Goal: Task Accomplishment & Management: Manage account settings

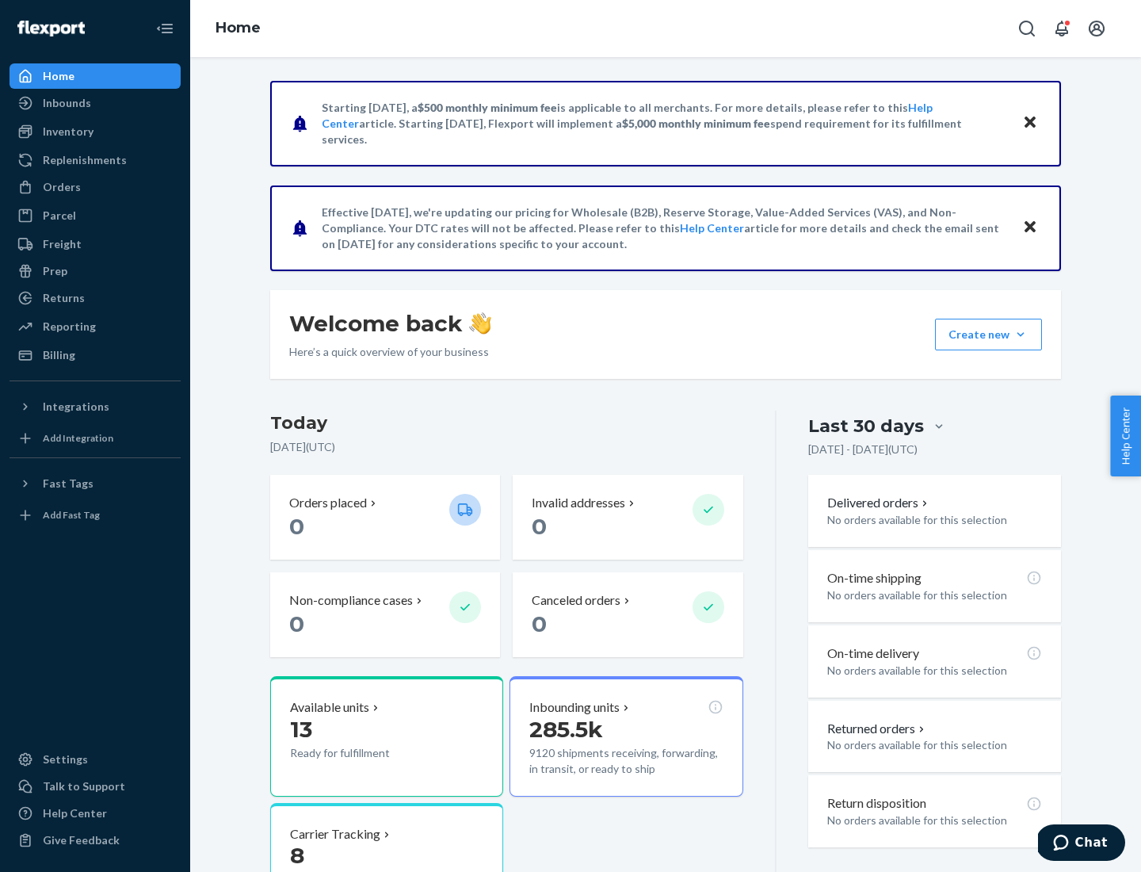
click at [1021, 334] on button "Create new Create new inbound Create new order Create new product" at bounding box center [988, 335] width 107 height 32
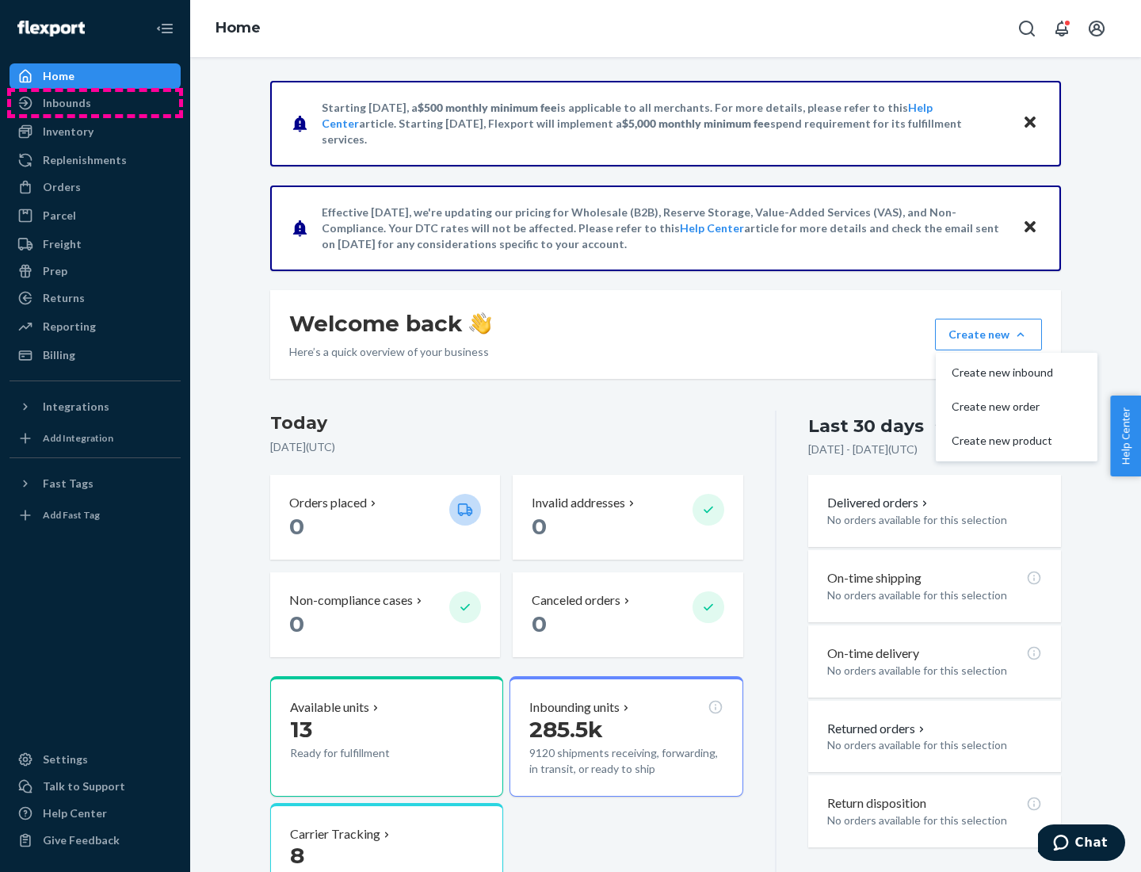
click at [95, 103] on div "Inbounds" at bounding box center [95, 103] width 168 height 22
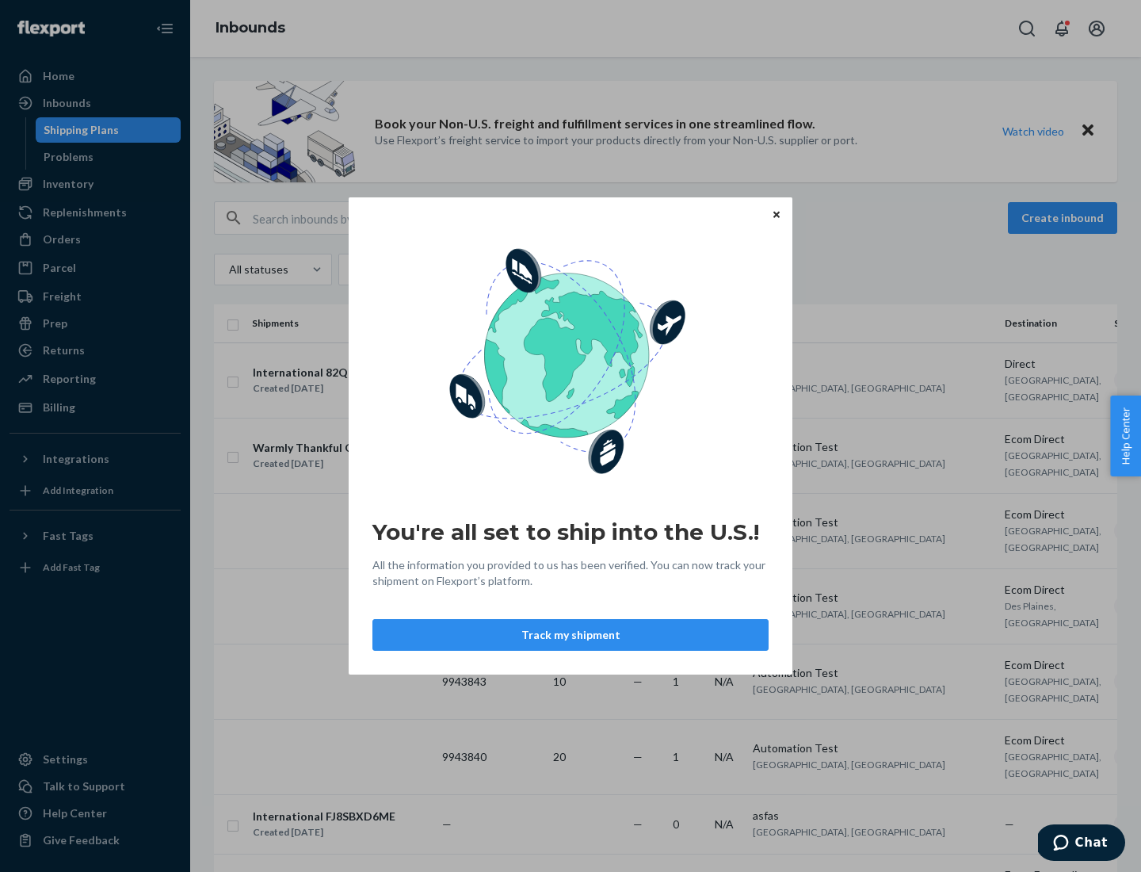
click at [571, 635] on button "Track my shipment" at bounding box center [570, 635] width 396 height 32
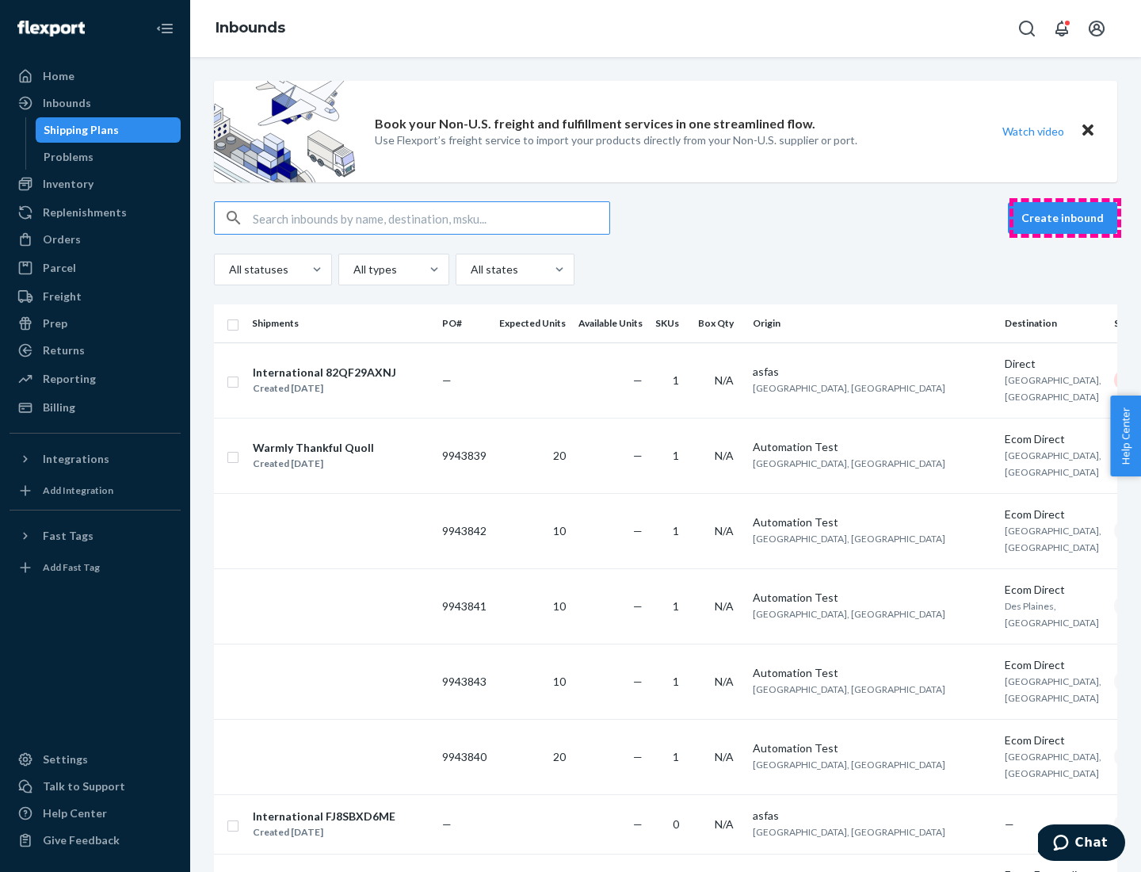
click at [1065, 218] on button "Create inbound" at bounding box center [1062, 218] width 109 height 32
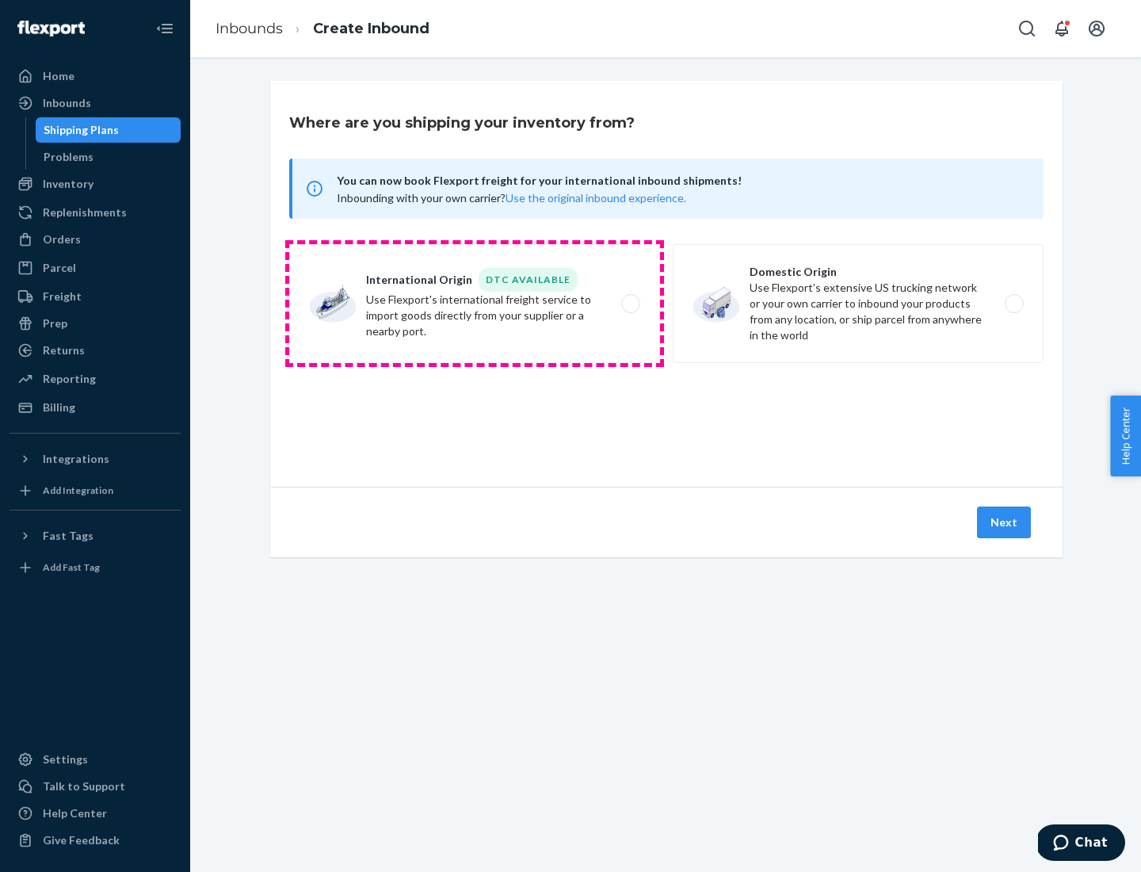
click at [475, 304] on label "International Origin DTC Available Use Flexport's international freight service…" at bounding box center [474, 303] width 371 height 119
click at [630, 304] on input "International Origin DTC Available Use Flexport's international freight service…" at bounding box center [635, 304] width 10 height 10
radio input "true"
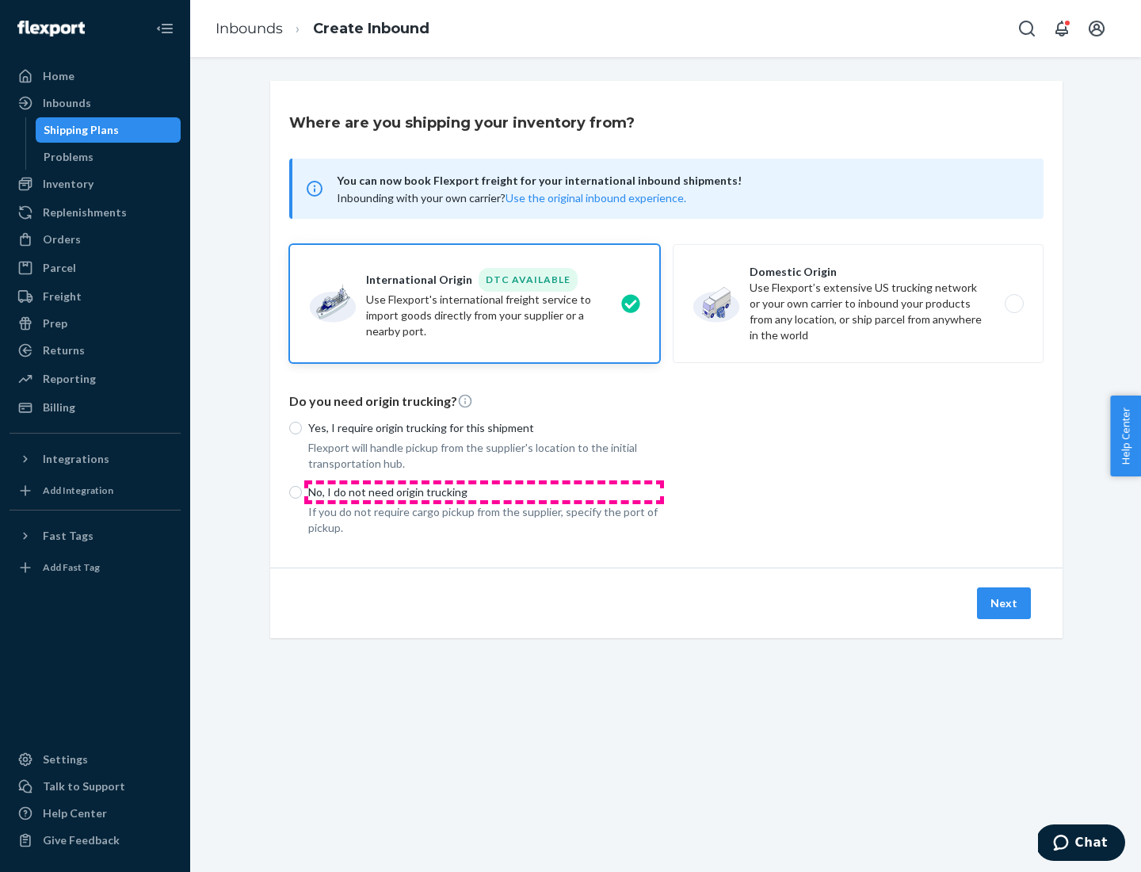
click at [484, 491] on p "No, I do not need origin trucking" at bounding box center [484, 492] width 352 height 16
click at [302, 491] on input "No, I do not need origin trucking" at bounding box center [295, 492] width 13 height 13
radio input "true"
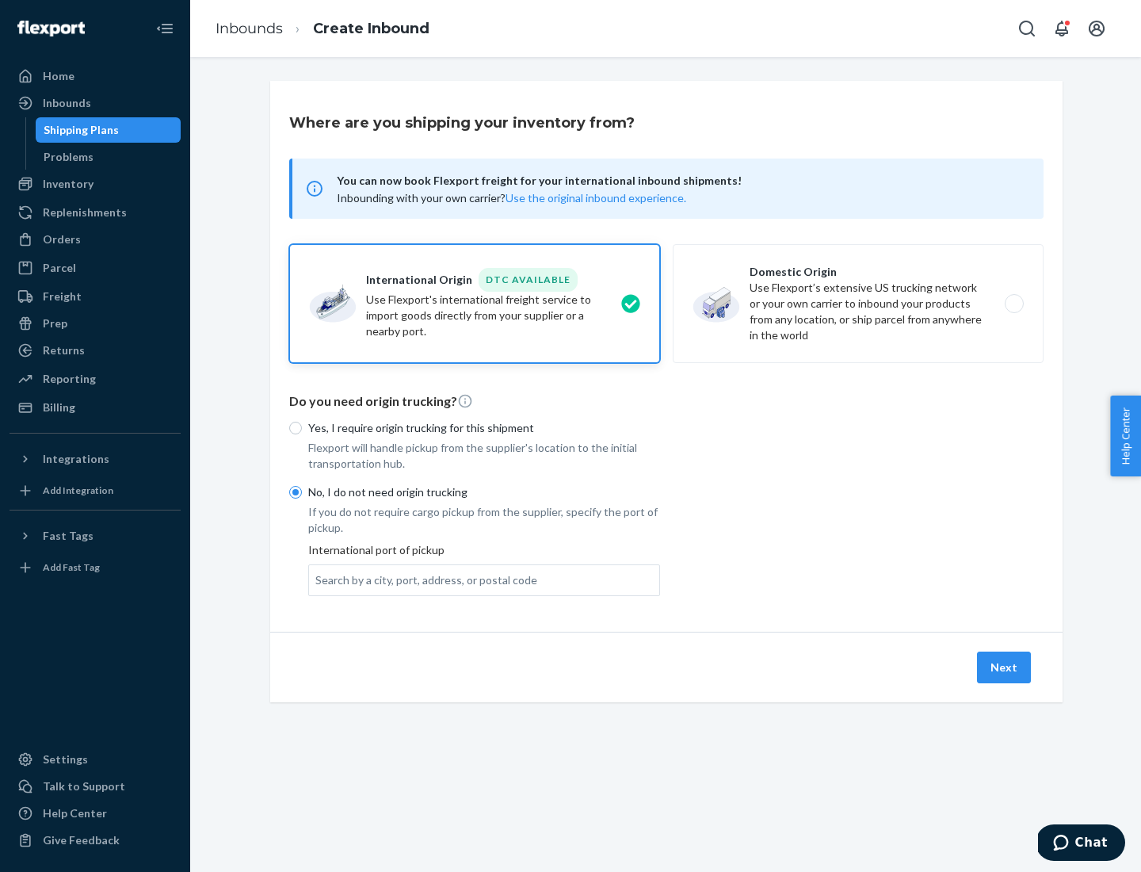
click at [422, 579] on div "Search by a city, port, address, or postal code" at bounding box center [426, 580] width 222 height 16
click at [317, 579] on input "Search by a city, port, address, or postal code" at bounding box center [316, 580] width 2 height 16
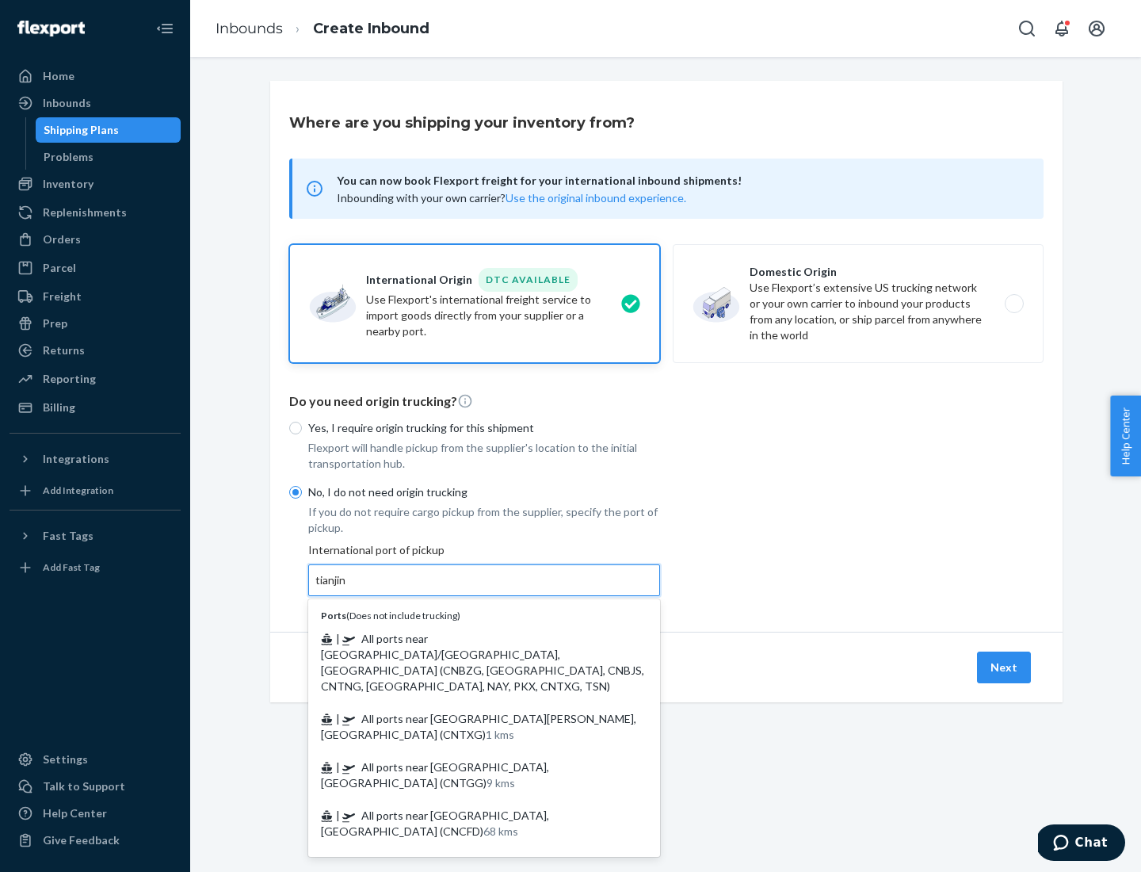
click at [468, 638] on span "| All ports near [GEOGRAPHIC_DATA]/[GEOGRAPHIC_DATA], [GEOGRAPHIC_DATA] (CNBZG,…" at bounding box center [482, 662] width 323 height 61
click at [348, 588] on input "tianjin" at bounding box center [331, 580] width 32 height 16
type input "All ports near [GEOGRAPHIC_DATA]/[GEOGRAPHIC_DATA], [GEOGRAPHIC_DATA] (CNBZG, […"
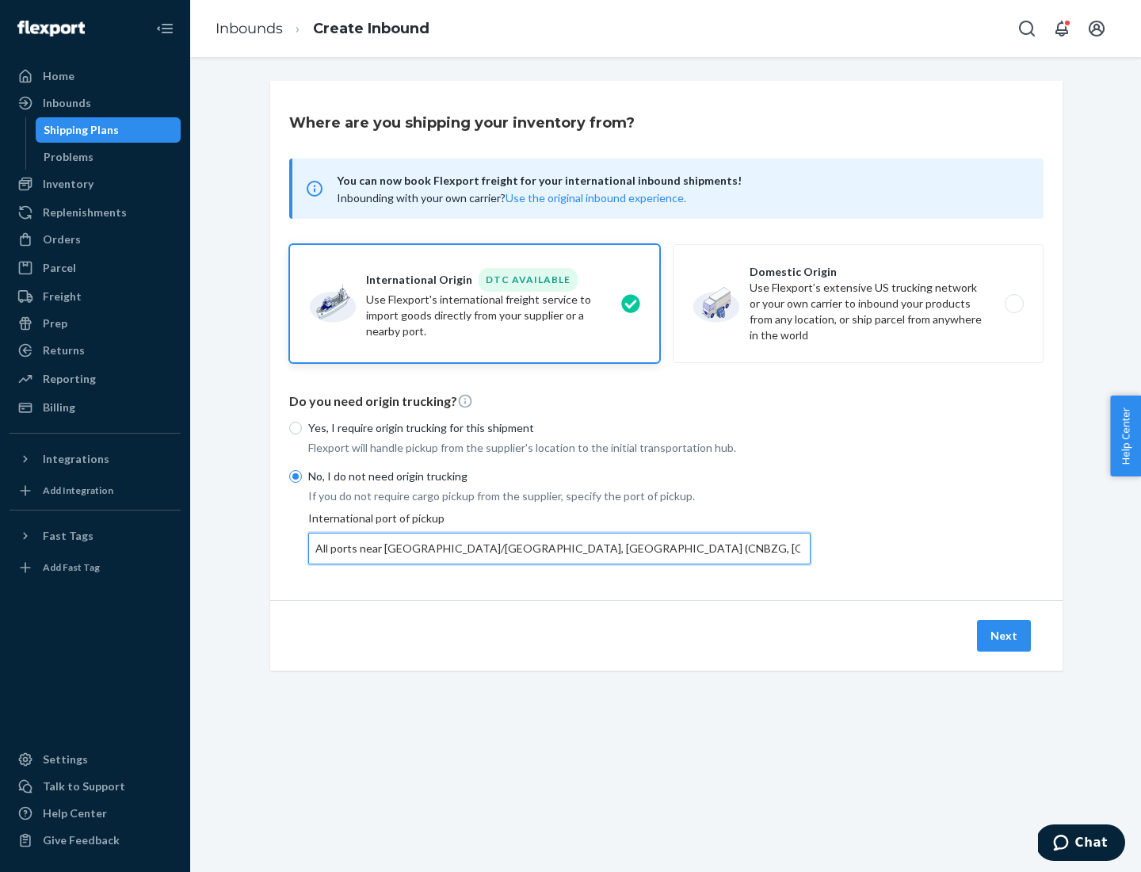
click at [1005, 635] on button "Next" at bounding box center [1004, 636] width 54 height 32
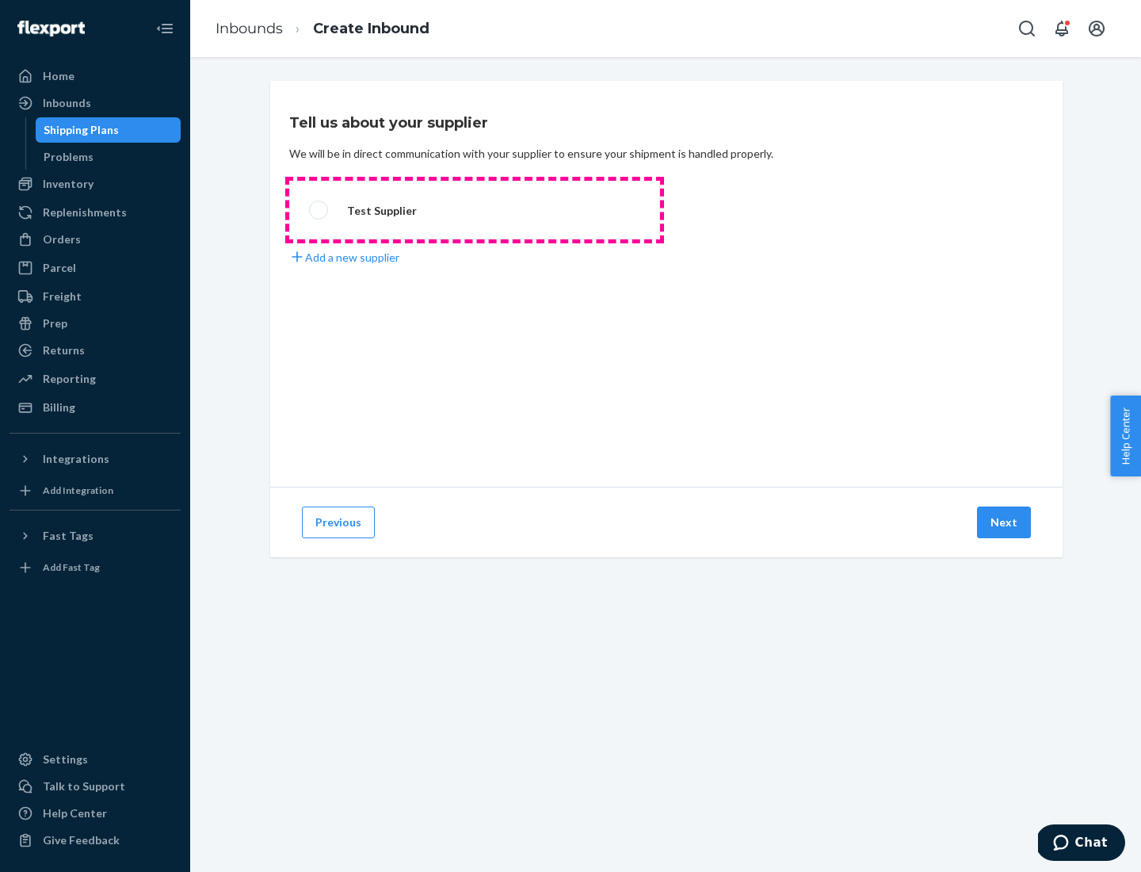
click at [475, 210] on label "Test Supplier" at bounding box center [474, 210] width 371 height 59
click at [319, 210] on input "Test Supplier" at bounding box center [314, 210] width 10 height 10
radio input "true"
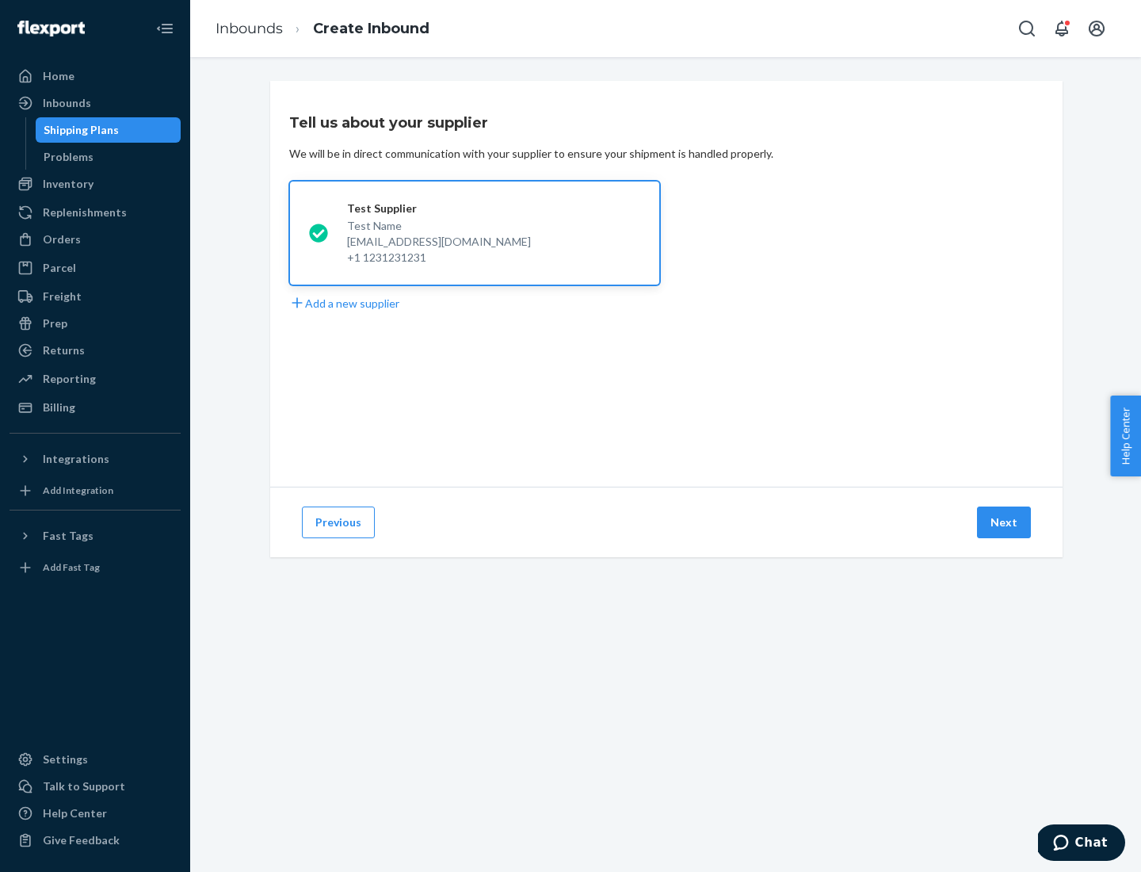
click at [1005, 522] on button "Next" at bounding box center [1004, 522] width 54 height 32
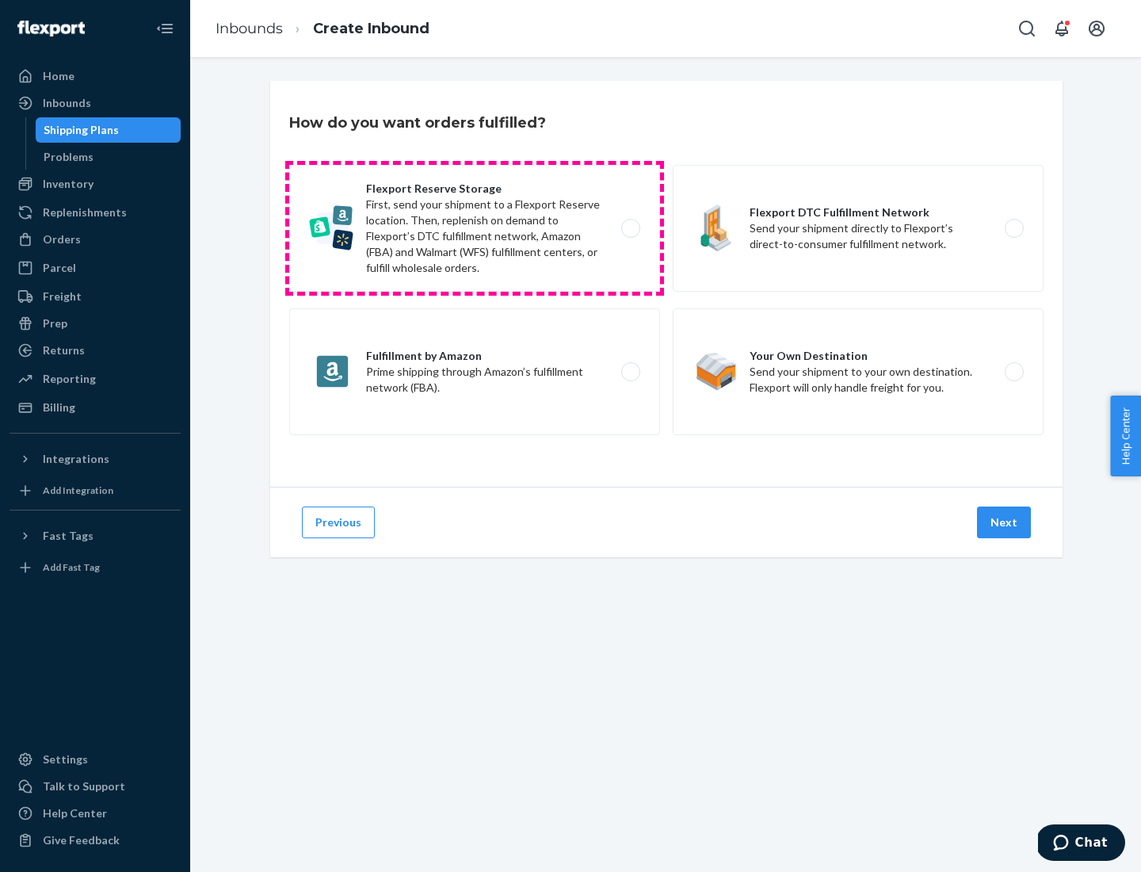
click at [475, 228] on label "Flexport Reserve Storage First, send your shipment to a Flexport Reserve locati…" at bounding box center [474, 228] width 371 height 127
click at [630, 228] on input "Flexport Reserve Storage First, send your shipment to a Flexport Reserve locati…" at bounding box center [635, 228] width 10 height 10
radio input "true"
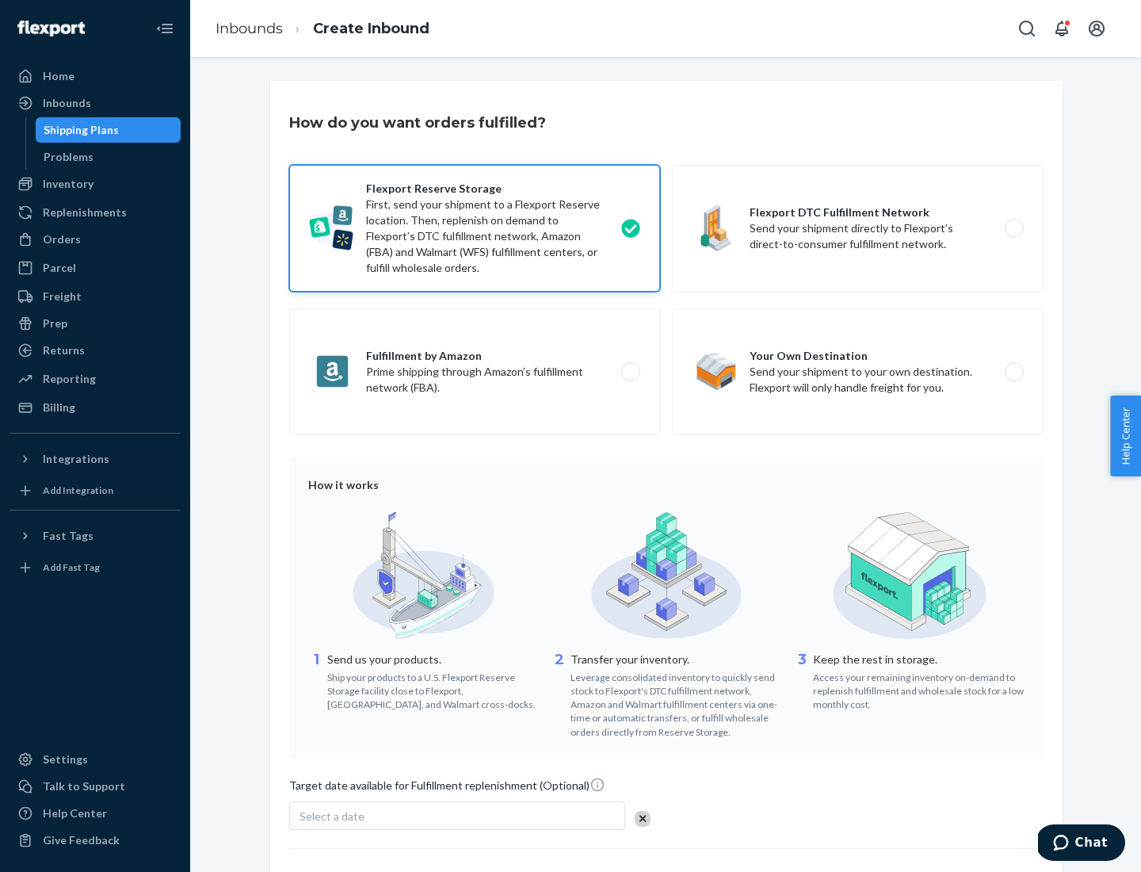
scroll to position [130, 0]
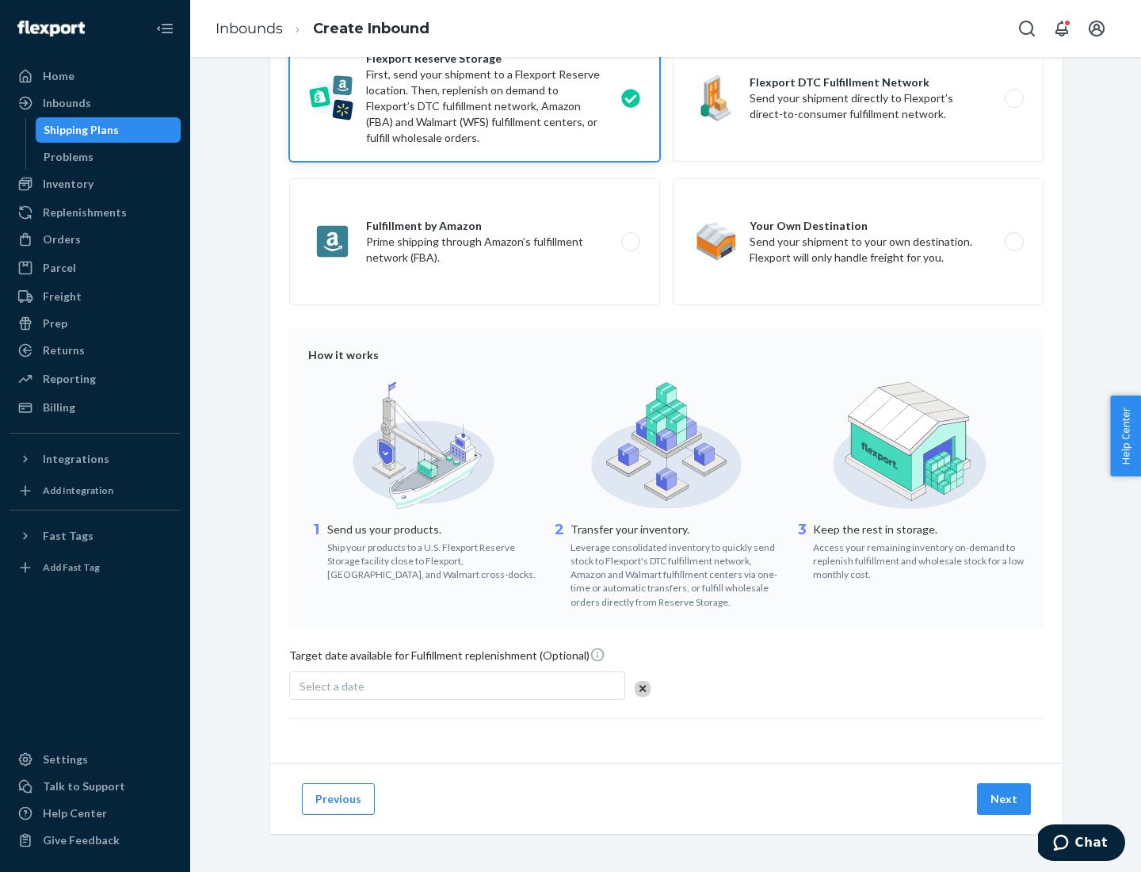
click at [1005, 798] on button "Next" at bounding box center [1004, 799] width 54 height 32
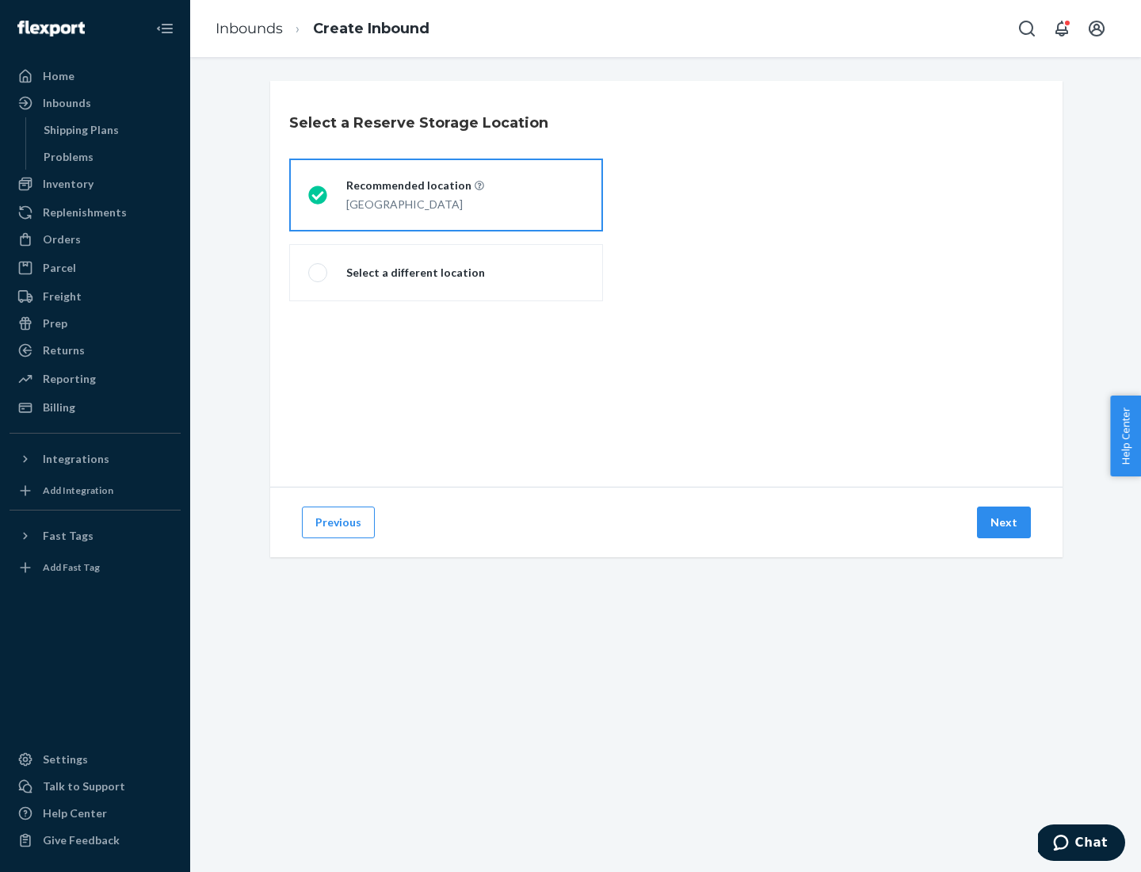
click at [446, 195] on div "[GEOGRAPHIC_DATA]" at bounding box center [415, 202] width 138 height 19
click at [319, 195] on input "Recommended location [GEOGRAPHIC_DATA]" at bounding box center [313, 195] width 10 height 10
click at [1005, 522] on button "Next" at bounding box center [1004, 522] width 54 height 32
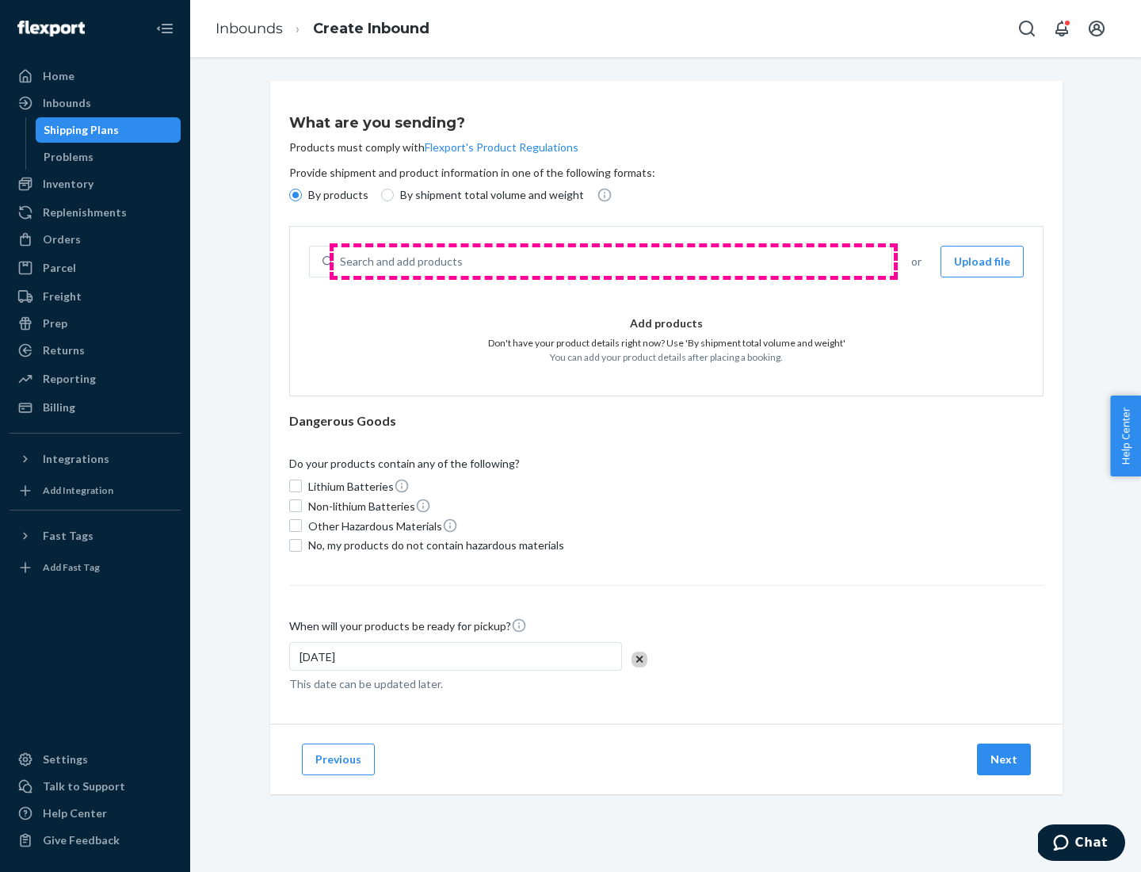
click at [613, 262] on div "Search and add products" at bounding box center [613, 261] width 558 height 29
click at [342, 262] on input "Search and add products" at bounding box center [341, 262] width 2 height 16
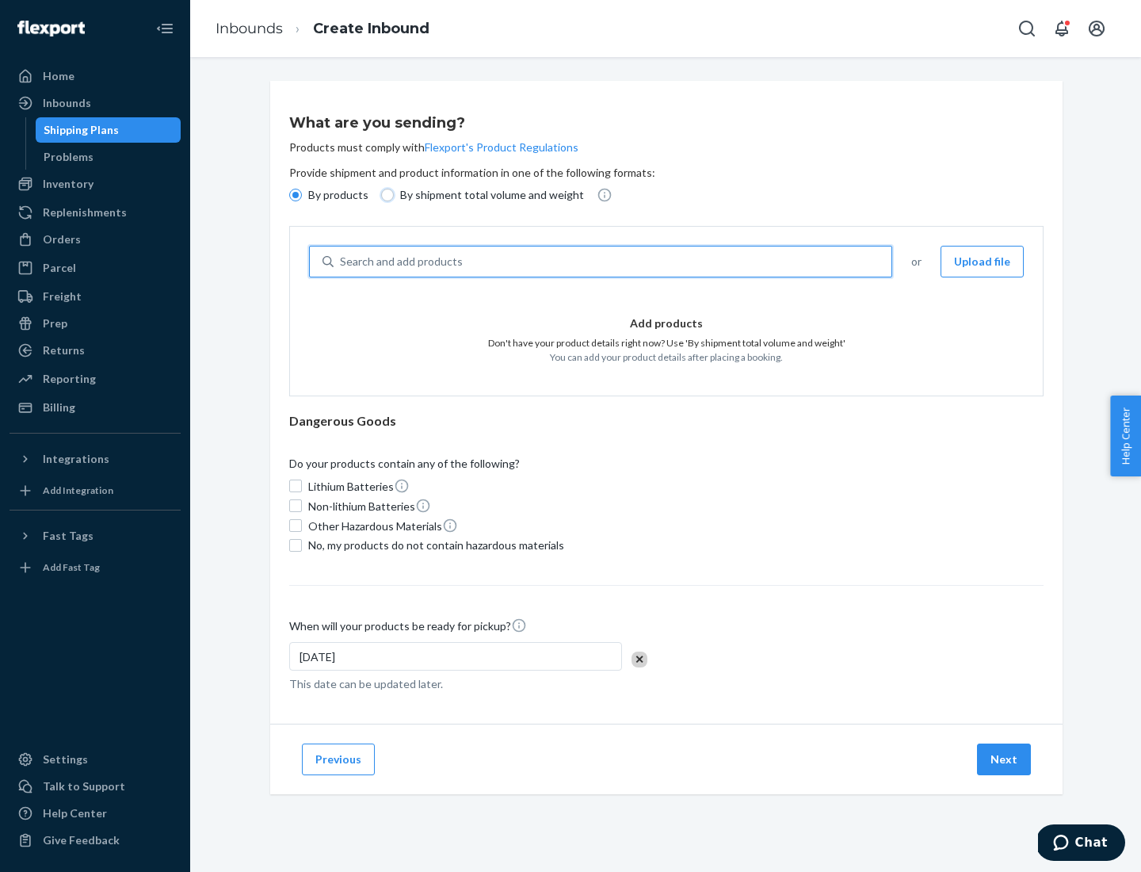
click at [385, 195] on input "By shipment total volume and weight" at bounding box center [387, 195] width 13 height 13
radio input "true"
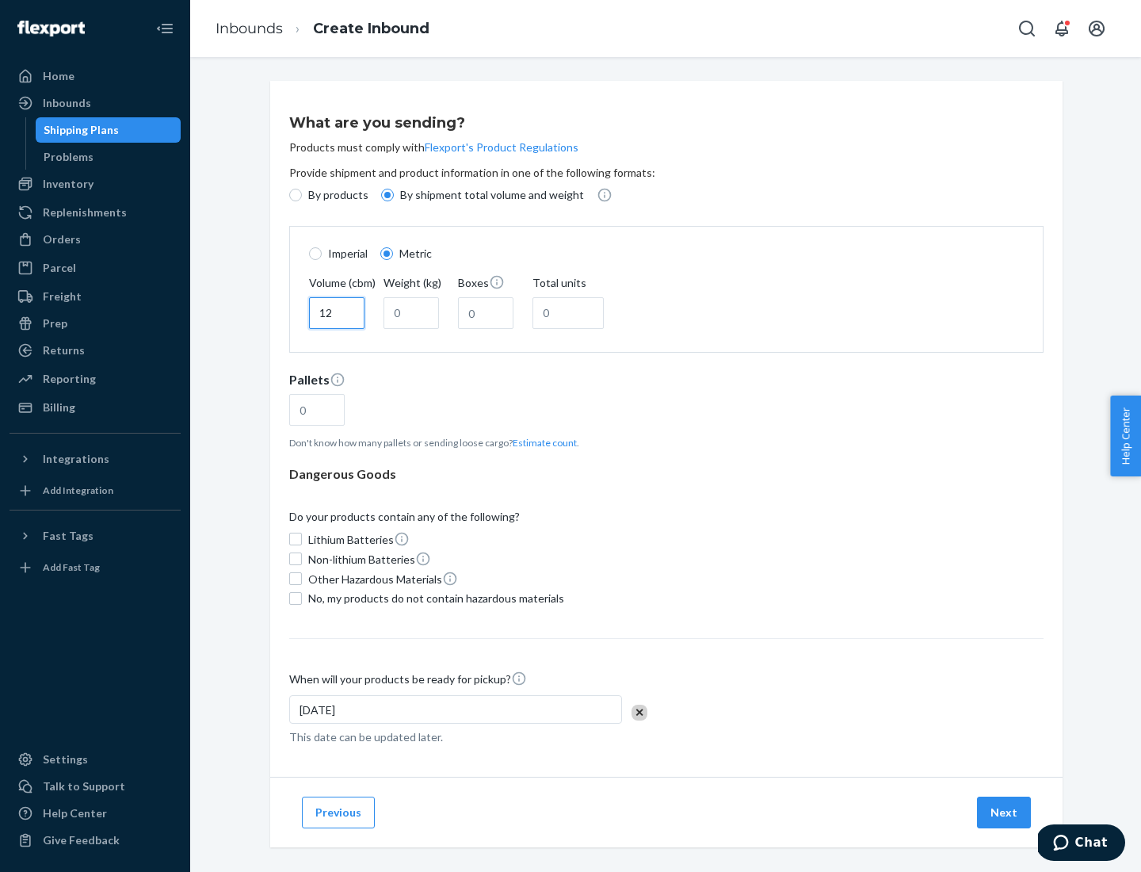
type input "12"
type input "22"
type input "222"
type input "121"
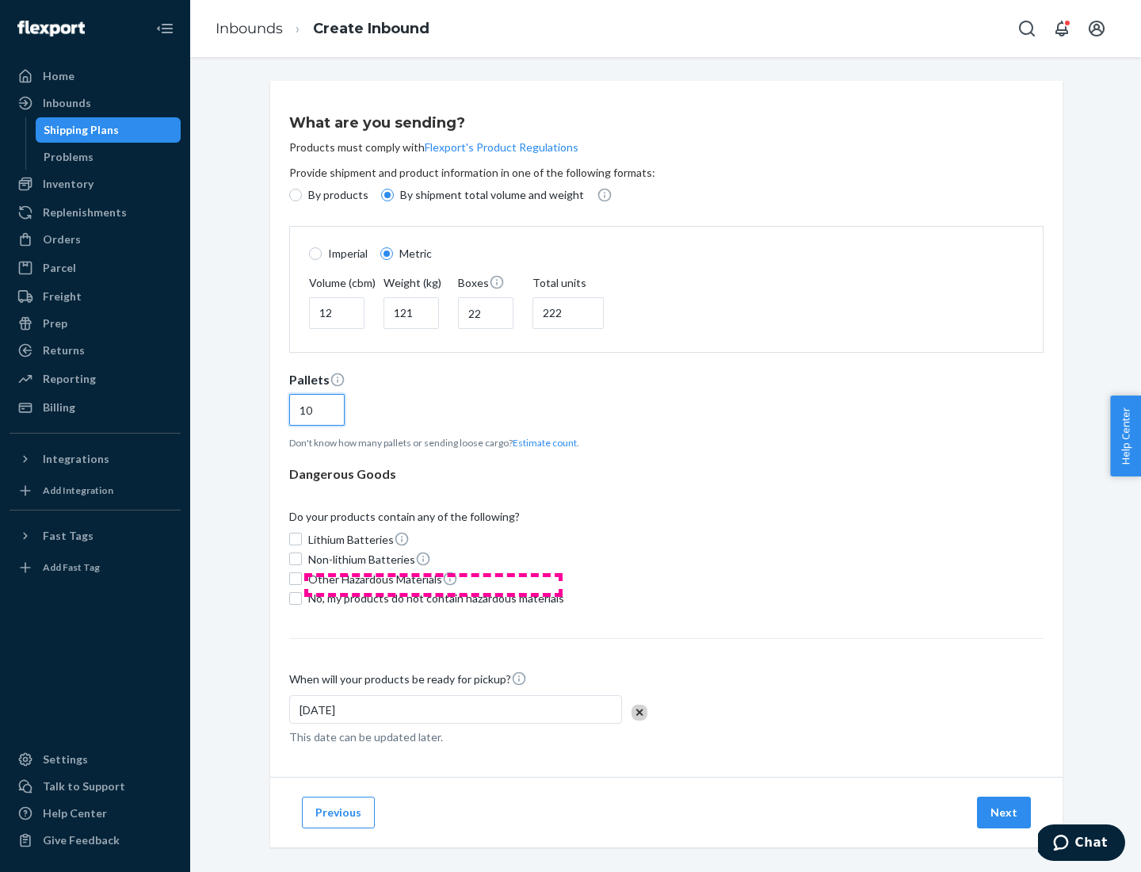
scroll to position [13, 0]
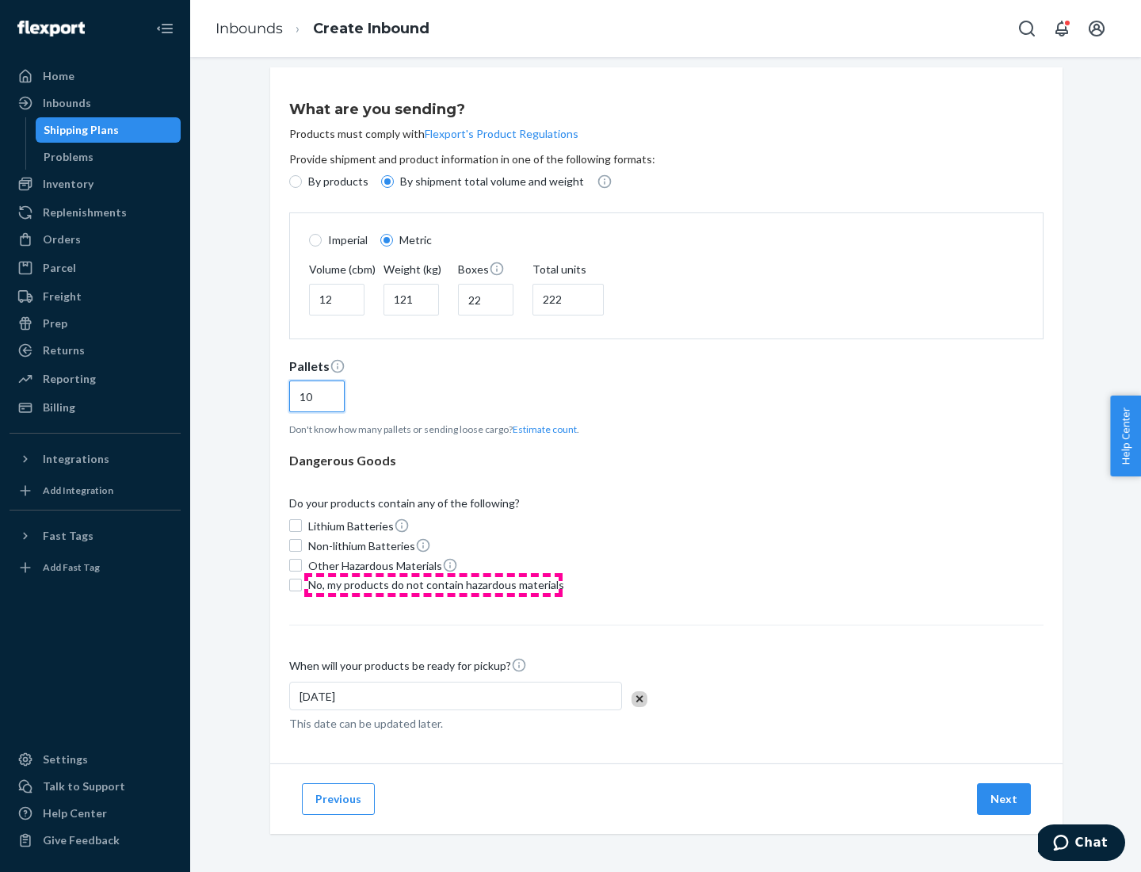
type input "10"
click at [433, 584] on span "No, my products do not contain hazardous materials" at bounding box center [436, 585] width 256 height 16
click at [302, 584] on input "No, my products do not contain hazardous materials" at bounding box center [295, 585] width 13 height 13
checkbox input "true"
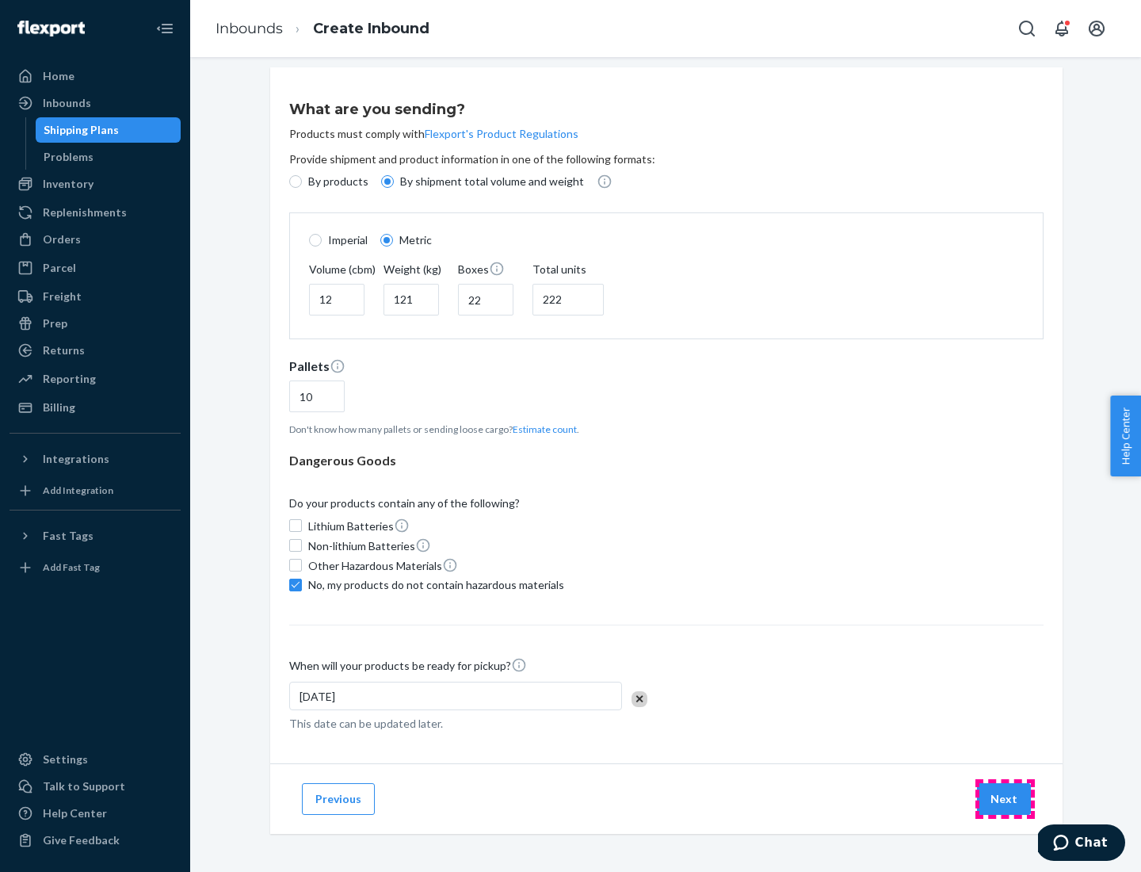
click at [1005, 798] on button "Next" at bounding box center [1004, 799] width 54 height 32
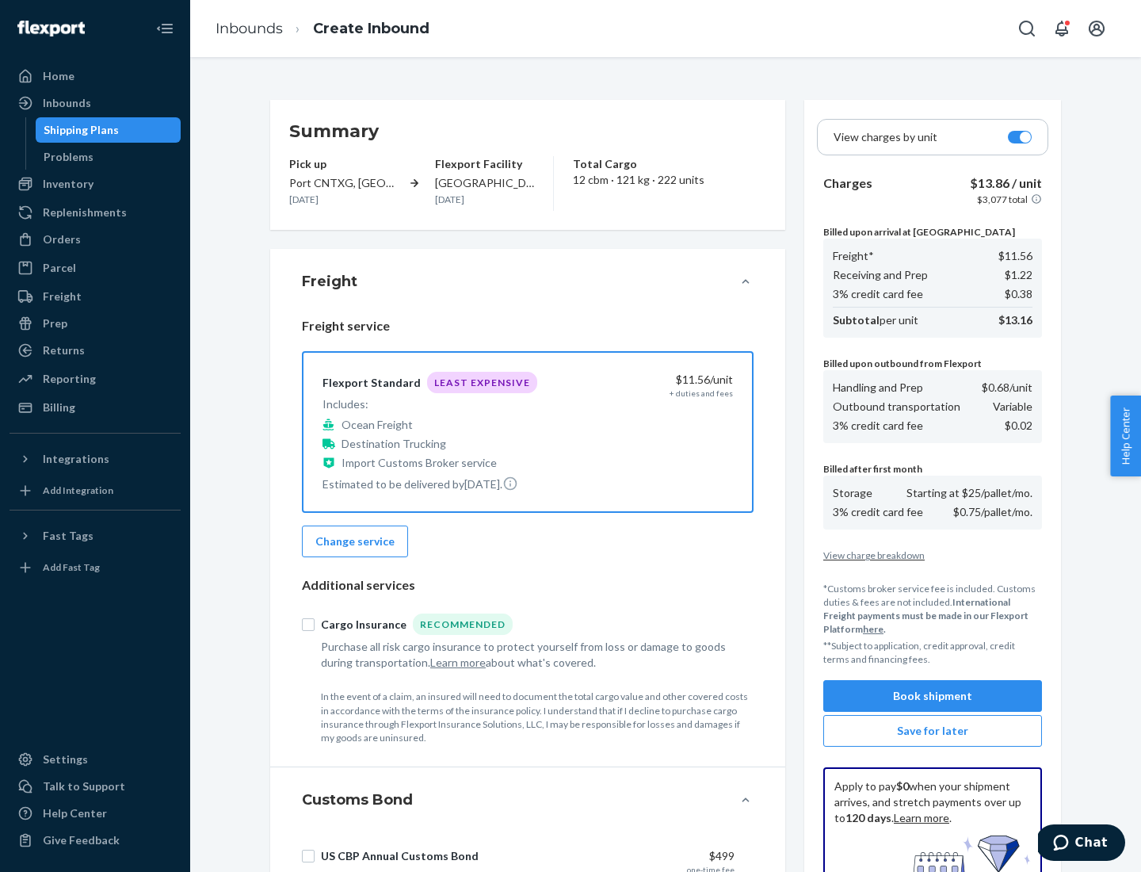
scroll to position [231, 0]
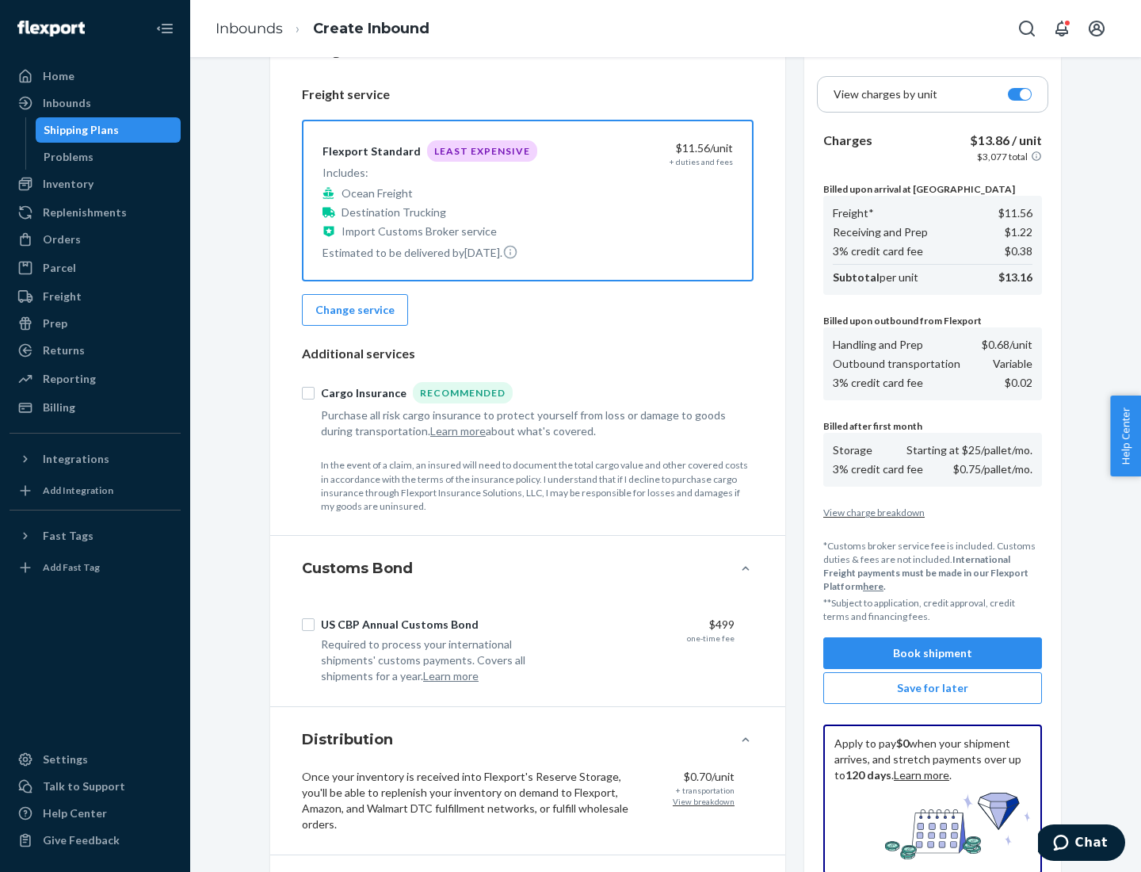
click at [933, 653] on button "Book shipment" at bounding box center [932, 653] width 219 height 32
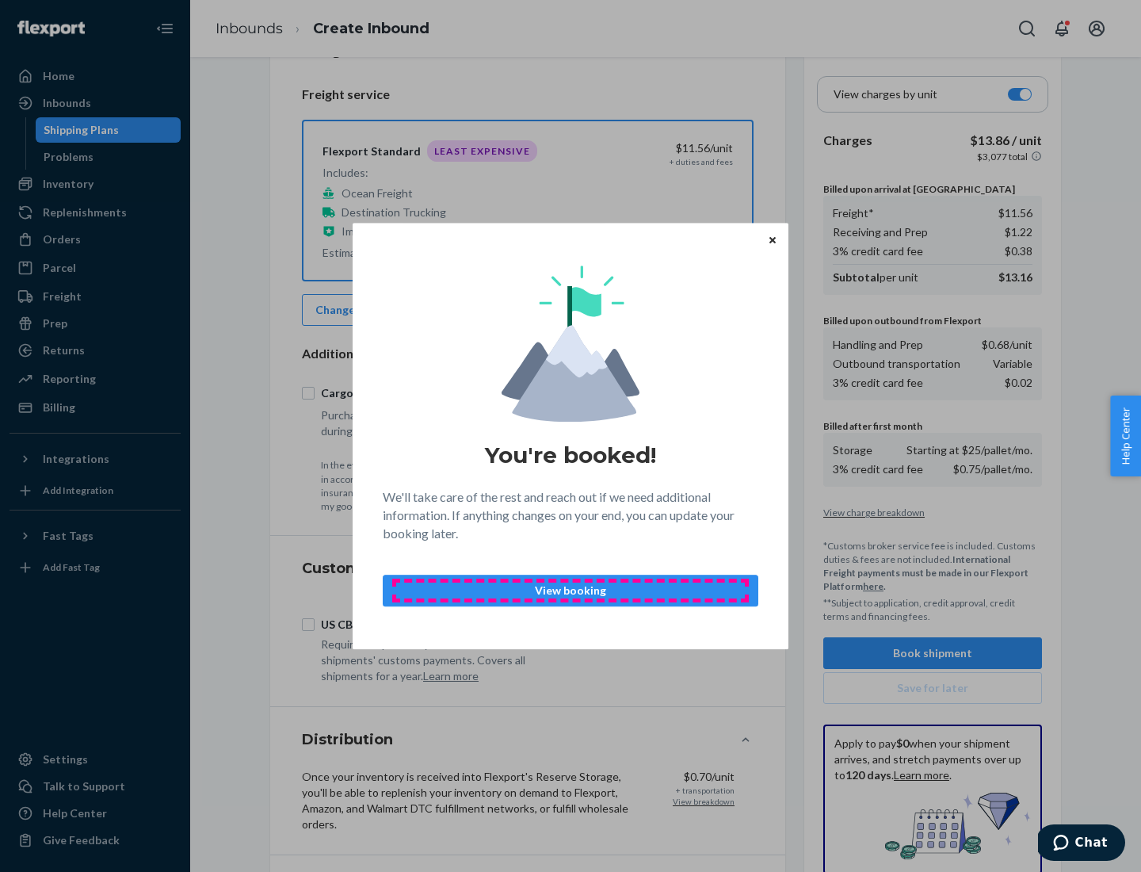
click at [571, 590] on p "View booking" at bounding box center [570, 590] width 349 height 16
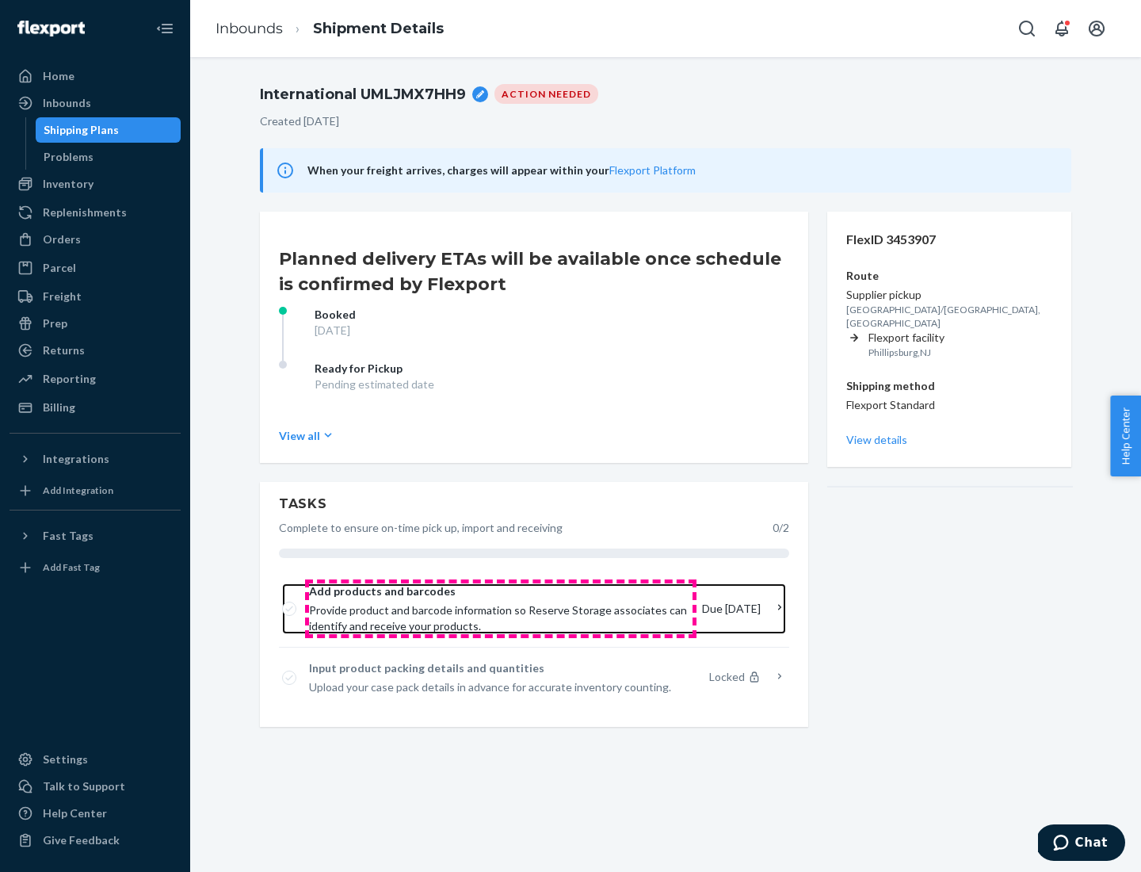
click at [501, 609] on span "Provide product and barcode information so Reserve Storage associates can ident…" at bounding box center [499, 618] width 380 height 32
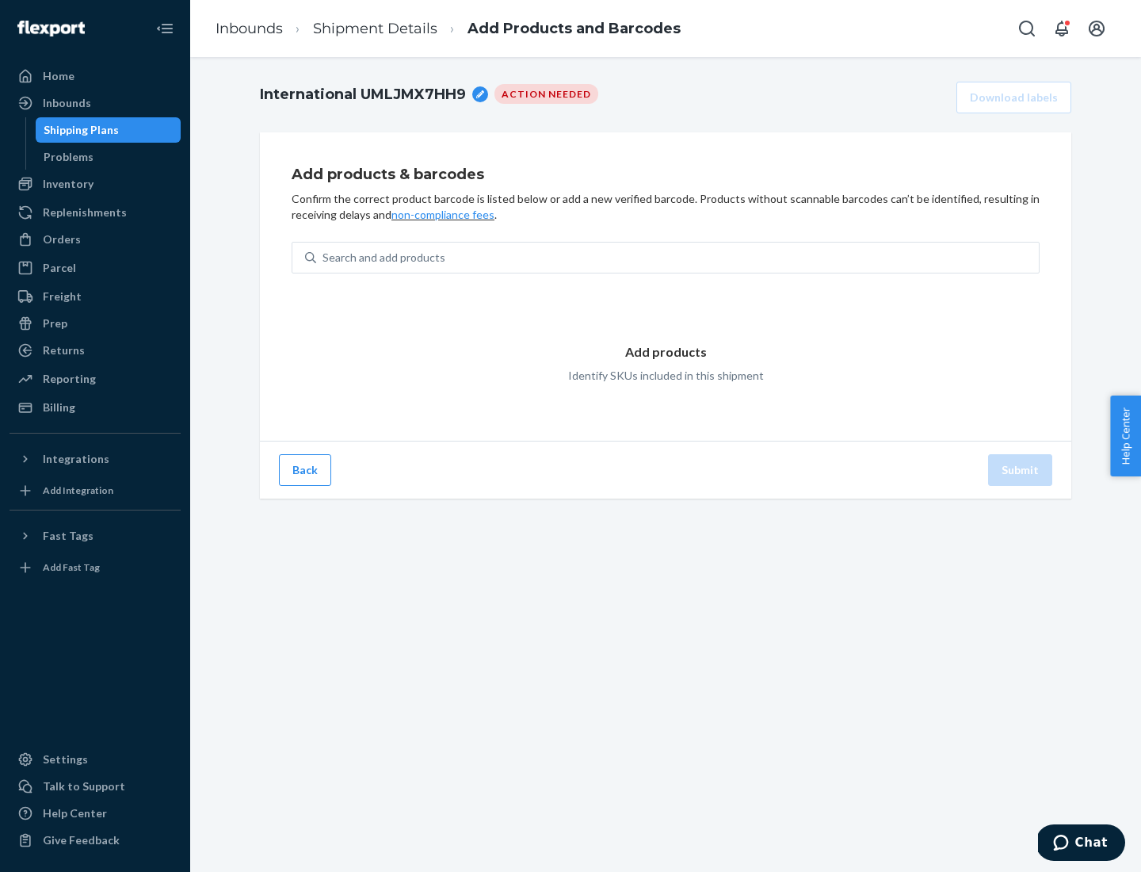
click at [678, 258] on div "Search and add products" at bounding box center [677, 257] width 723 height 29
click at [324, 258] on input "Search and add products" at bounding box center [324, 258] width 2 height 16
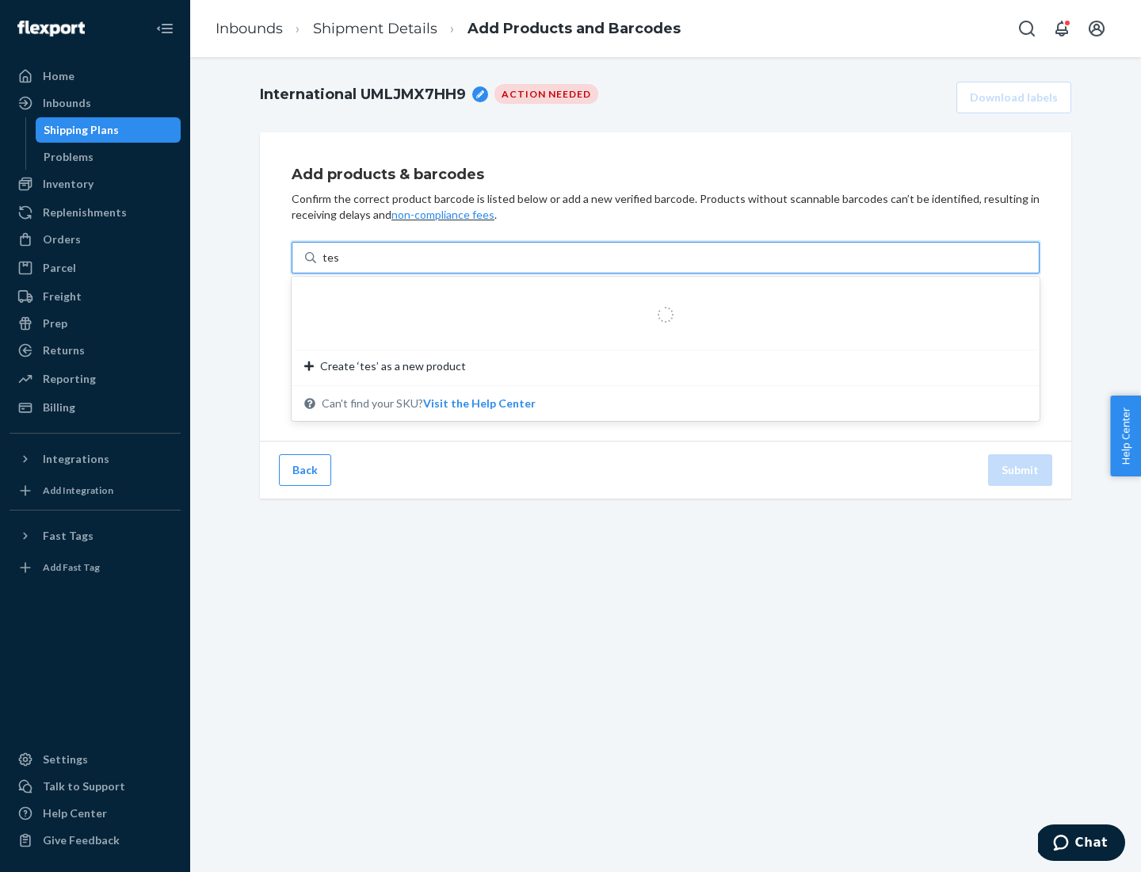
type input "test"
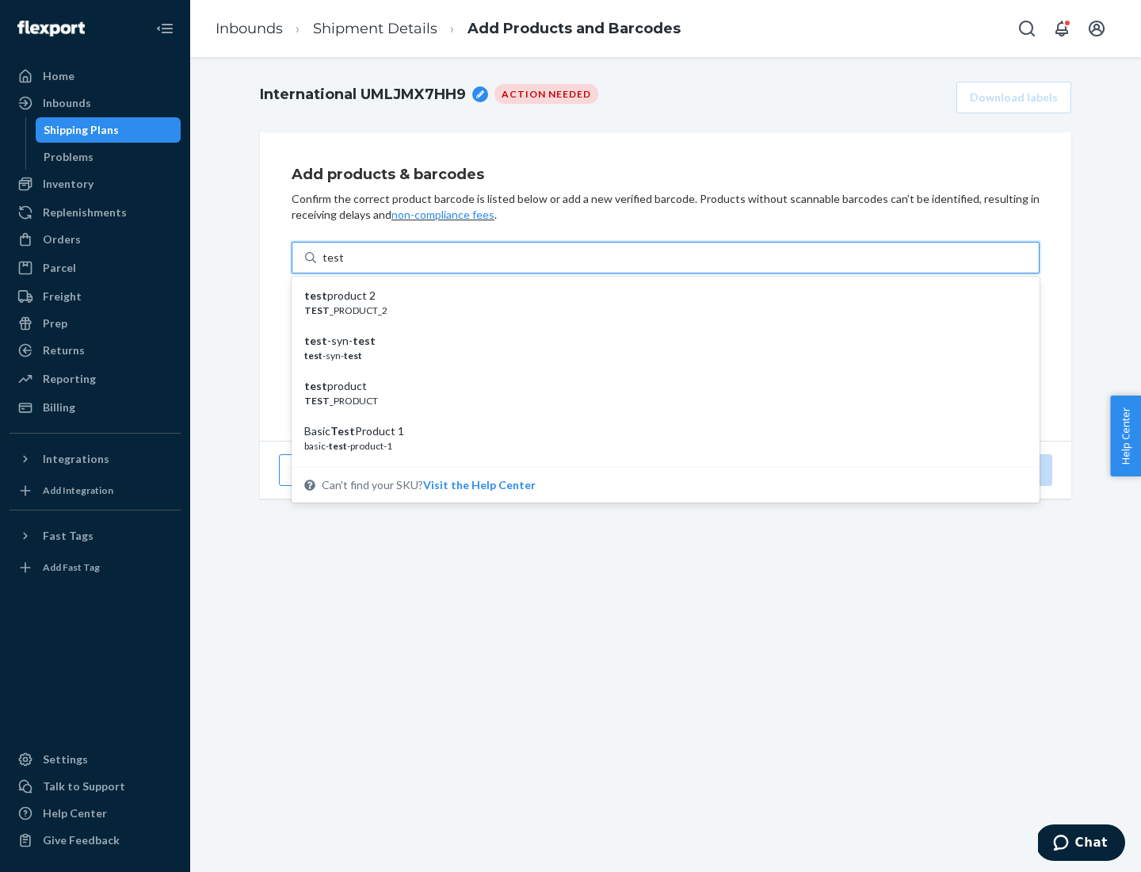
scroll to position [59, 0]
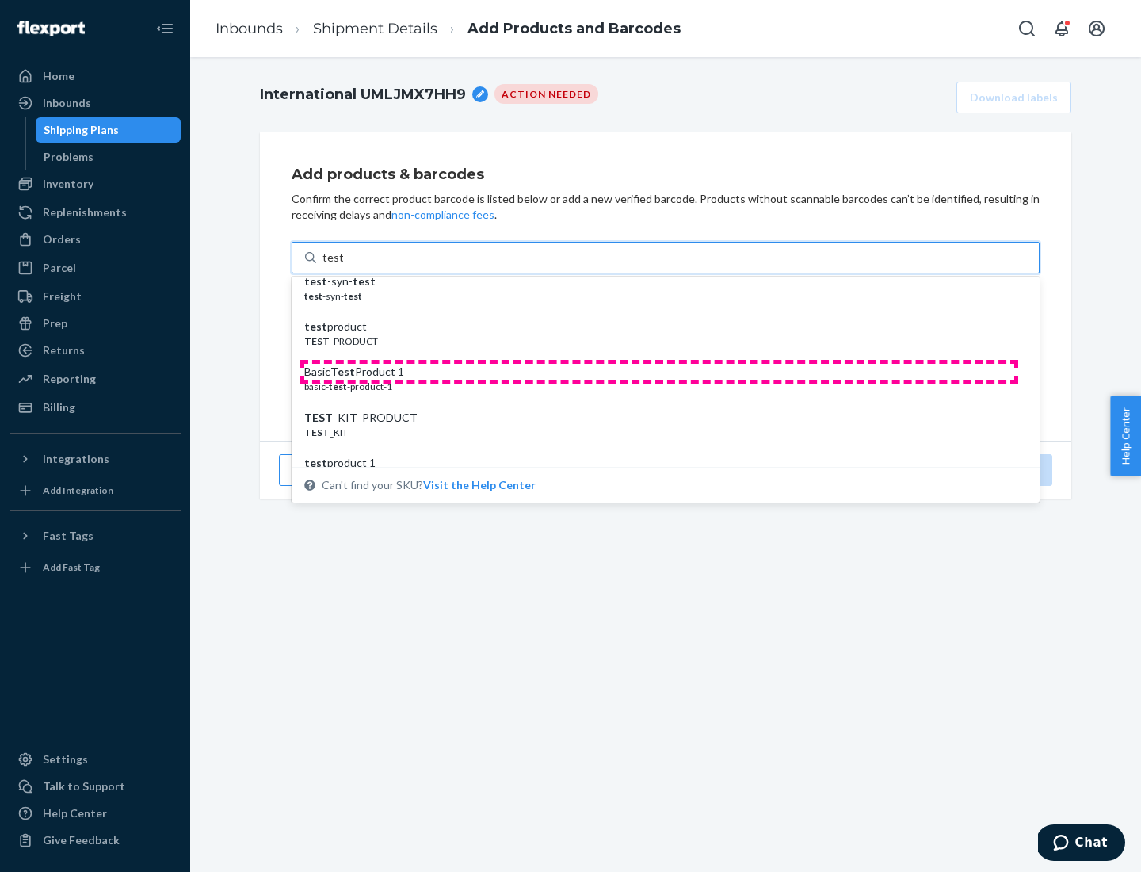
click at [659, 372] on div "Basic Test Product 1" at bounding box center [659, 372] width 710 height 16
click at [343, 265] on input "test" at bounding box center [333, 258] width 21 height 16
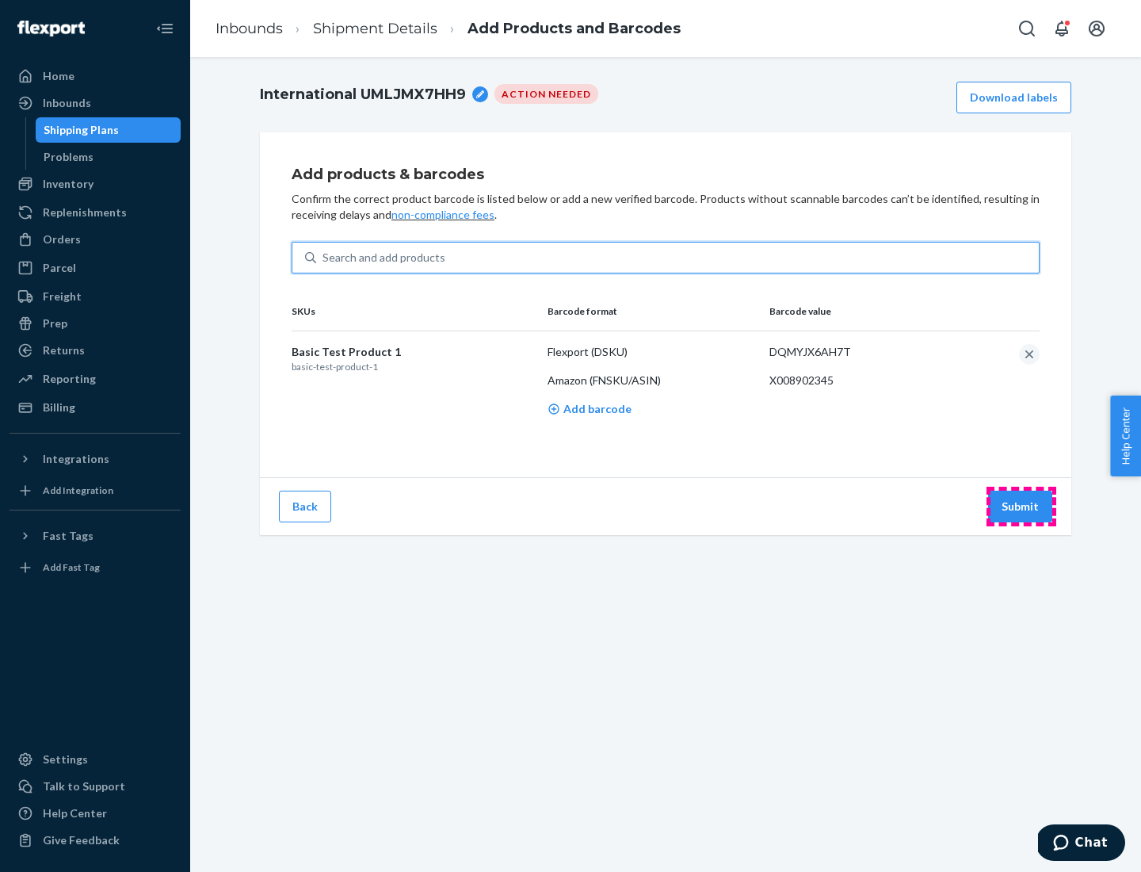
click at [1021, 506] on button "Submit" at bounding box center [1020, 507] width 64 height 32
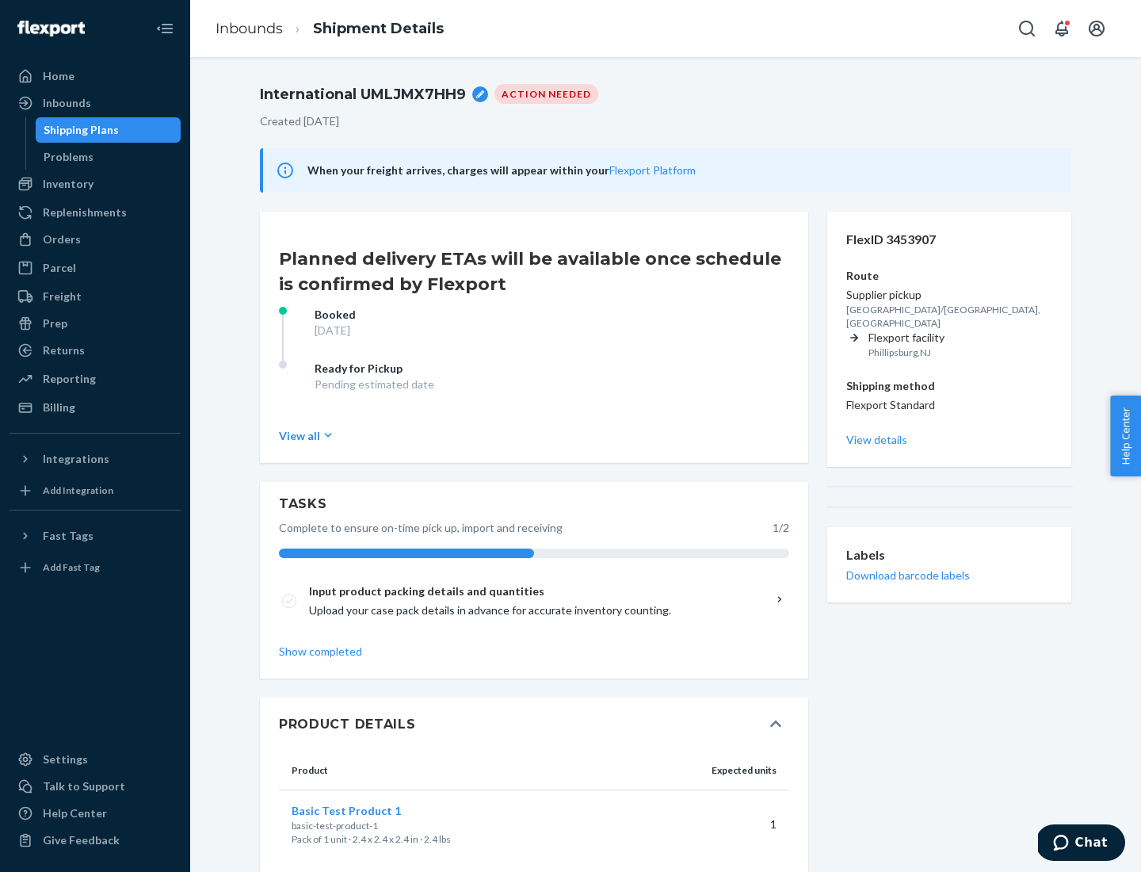
scroll to position [28, 0]
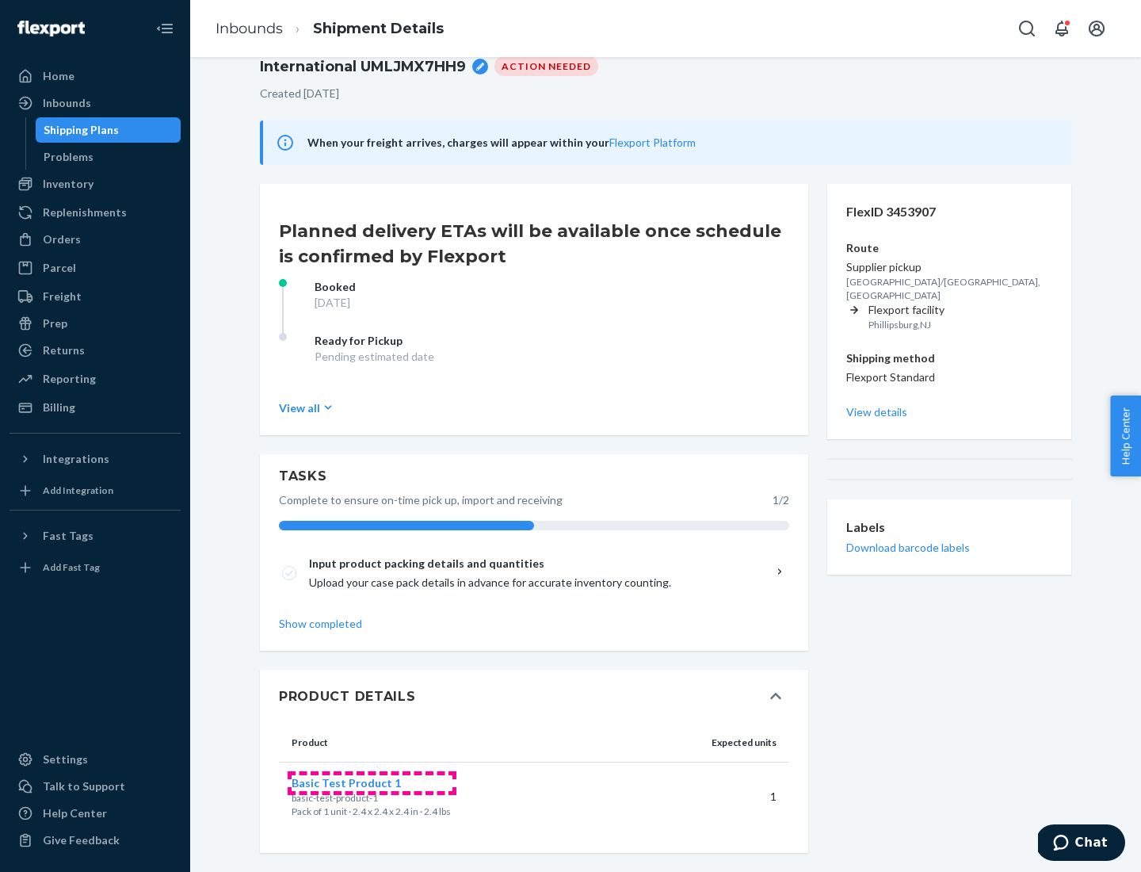
click at [372, 782] on span "Basic Test Product 1" at bounding box center [346, 782] width 109 height 13
